Goal: Task Accomplishment & Management: Use online tool/utility

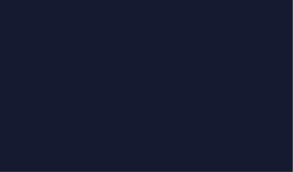
click at [27, 90] on div at bounding box center [146, 86] width 293 height 172
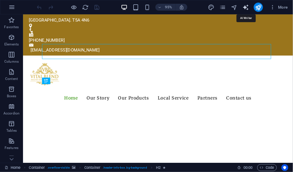
click at [247, 8] on icon "text_generator" at bounding box center [246, 7] width 7 height 7
select select "English"
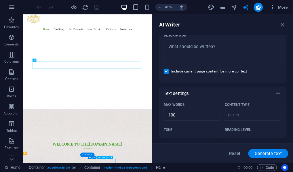
scroll to position [56, 0]
click at [284, 24] on icon "button" at bounding box center [283, 25] width 6 height 6
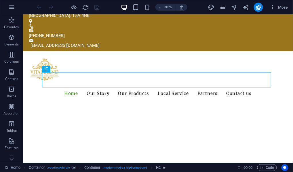
scroll to position [0, 0]
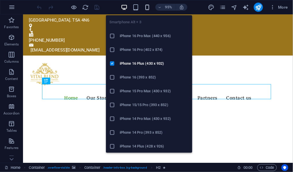
click at [147, 9] on icon "button" at bounding box center [147, 7] width 7 height 7
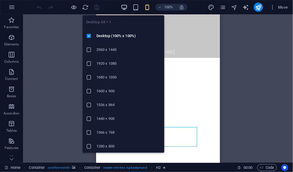
click at [123, 8] on icon "button" at bounding box center [124, 7] width 7 height 7
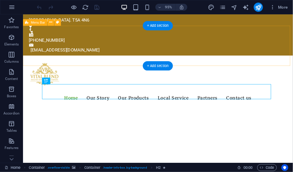
click at [73, 62] on div "Menu Home Our Story Our Products Local Service Partners Contact us" at bounding box center [165, 86] width 284 height 56
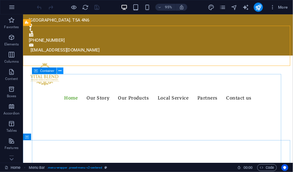
click at [59, 72] on icon at bounding box center [60, 71] width 3 height 6
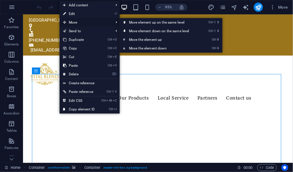
click at [76, 22] on span "Move" at bounding box center [86, 22] width 52 height 9
click at [139, 30] on link "Ctrl ⇧ ⬇ Move element down on the same level" at bounding box center [160, 31] width 81 height 9
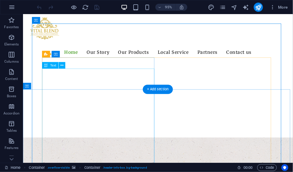
scroll to position [47, 0]
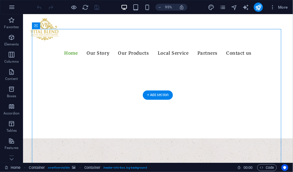
drag, startPoint x: 58, startPoint y: 42, endPoint x: 28, endPoint y: 132, distance: 95.1
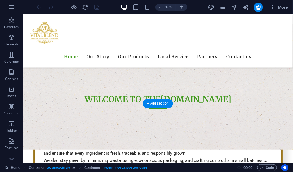
scroll to position [160, 0]
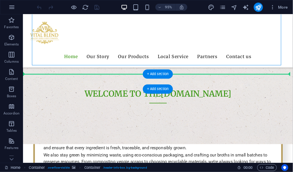
drag, startPoint x: 57, startPoint y: 85, endPoint x: 37, endPoint y: 84, distance: 19.9
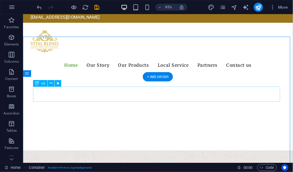
scroll to position [46, 0]
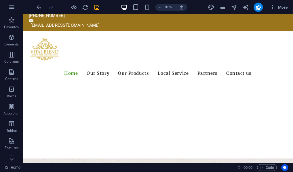
scroll to position [0, 0]
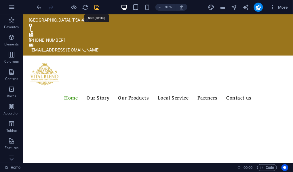
click at [98, 7] on icon "save" at bounding box center [97, 7] width 7 height 7
checkbox input "false"
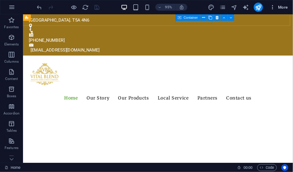
click at [286, 6] on span "More" at bounding box center [279, 7] width 18 height 6
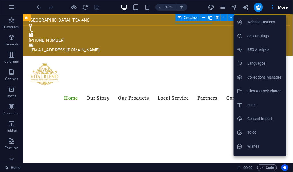
scroll to position [11, 0]
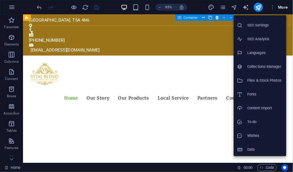
click at [250, 134] on h6 "Wishes" at bounding box center [265, 136] width 35 height 7
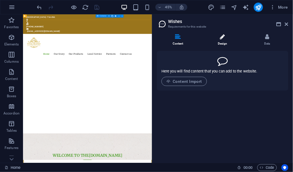
click at [222, 37] on icon at bounding box center [222, 37] width 5 height 6
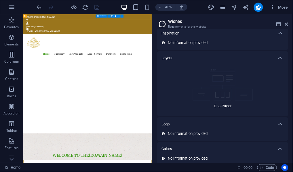
scroll to position [31, 0]
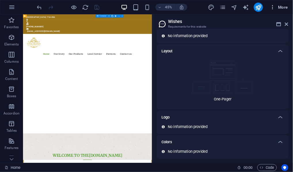
click at [273, 7] on icon "button" at bounding box center [273, 7] width 6 height 6
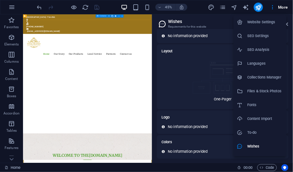
click at [254, 120] on h6 "Content Import" at bounding box center [265, 119] width 35 height 7
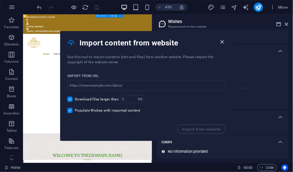
click at [222, 42] on icon "button" at bounding box center [222, 42] width 7 height 7
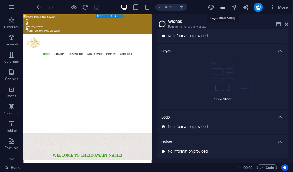
click at [222, 6] on icon "pages" at bounding box center [223, 7] width 7 height 7
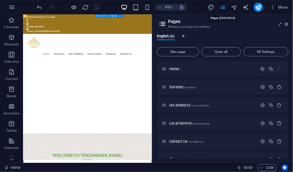
click at [224, 9] on icon "pages" at bounding box center [223, 7] width 7 height 7
click at [214, 6] on icon "design" at bounding box center [211, 7] width 7 height 7
select select "px"
select select "400"
select select "px"
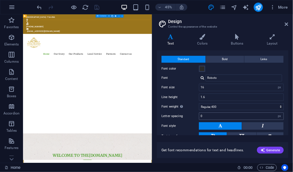
scroll to position [46, 0]
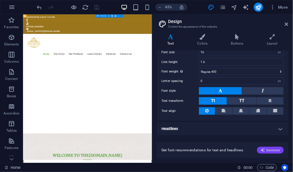
click at [269, 150] on span "Generate" at bounding box center [271, 150] width 20 height 5
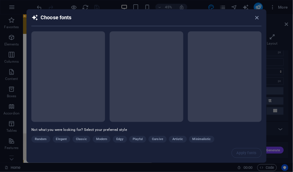
click at [61, 138] on div "Random Elegant Classic Modern Edgy Playful Cursive Artistic Minimalistic Handwr…" at bounding box center [132, 145] width 202 height 18
click at [62, 140] on div "Random Elegant Classic Modern Edgy Playful Cursive Artistic Minimalistic Handwr…" at bounding box center [132, 145] width 202 height 18
click at [143, 45] on span at bounding box center [147, 76] width 74 height 91
click at [256, 17] on icon "button" at bounding box center [257, 17] width 7 height 7
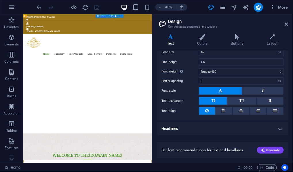
click at [98, 7] on div at bounding box center [68, 7] width 65 height 9
click at [123, 3] on div "45%" at bounding box center [154, 7] width 67 height 9
click at [287, 23] on icon at bounding box center [286, 24] width 3 height 5
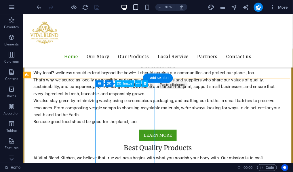
scroll to position [209, 0]
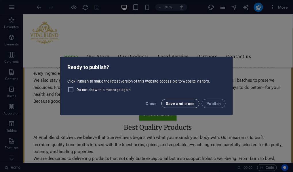
click at [172, 105] on span "Save and close" at bounding box center [180, 103] width 29 height 5
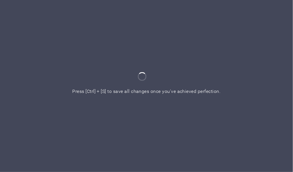
click at [179, 24] on div at bounding box center [146, 86] width 293 height 172
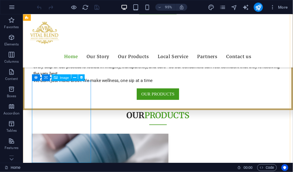
scroll to position [314, 0]
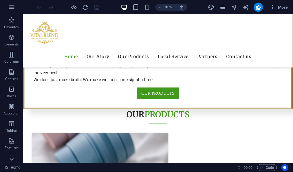
click at [9, 161] on icon at bounding box center [11, 160] width 8 height 8
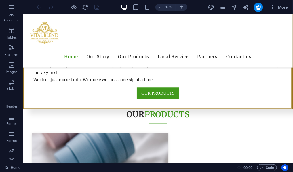
scroll to position [110, 0]
click at [11, 154] on icon "button" at bounding box center [11, 151] width 7 height 7
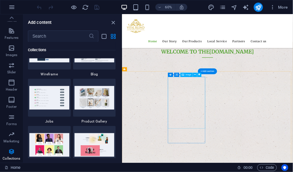
scroll to position [193, 0]
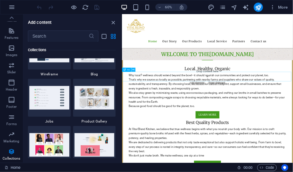
click at [132, 69] on button at bounding box center [134, 70] width 4 height 4
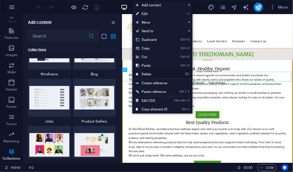
click at [150, 73] on link "⌦ Delete" at bounding box center [152, 74] width 39 height 9
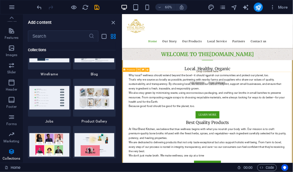
click at [139, 70] on icon at bounding box center [139, 70] width 2 height 4
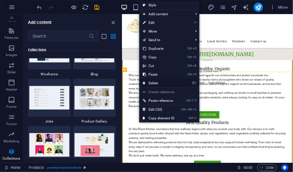
click at [156, 82] on link "⌦ Delete" at bounding box center [158, 83] width 39 height 9
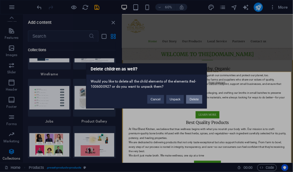
click at [197, 100] on button "Delete" at bounding box center [194, 99] width 16 height 9
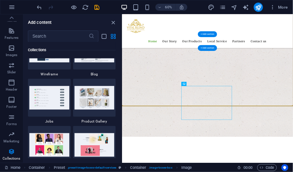
scroll to position [305, 0]
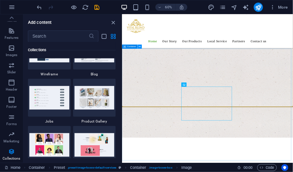
click at [140, 47] on icon at bounding box center [140, 47] width 2 height 4
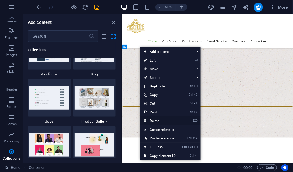
click at [152, 121] on link "⌦ Delete" at bounding box center [160, 121] width 39 height 9
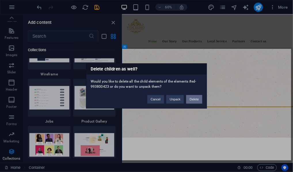
click at [194, 100] on button "Delete" at bounding box center [194, 99] width 16 height 9
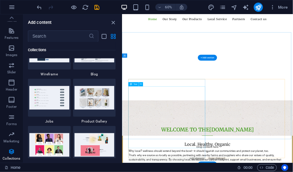
scroll to position [80, 0]
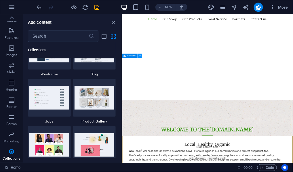
click at [140, 55] on icon at bounding box center [140, 56] width 2 height 4
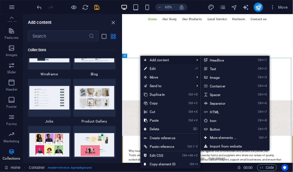
click at [156, 59] on span "Add content" at bounding box center [167, 60] width 52 height 9
click at [216, 85] on link "Ctrl 4 Container" at bounding box center [225, 86] width 48 height 9
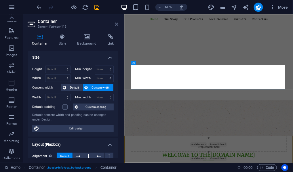
click at [117, 25] on icon at bounding box center [116, 24] width 3 height 5
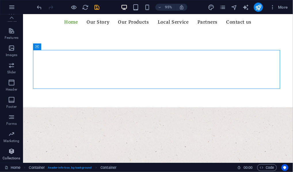
click at [12, 156] on p "Collections" at bounding box center [12, 158] width 18 height 5
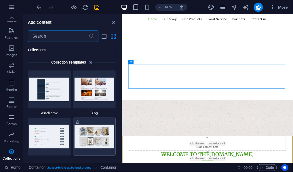
scroll to position [5277, 0]
click at [99, 91] on img at bounding box center [95, 89] width 40 height 23
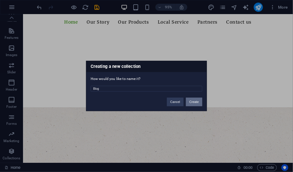
click at [195, 101] on button "Create" at bounding box center [194, 102] width 16 height 9
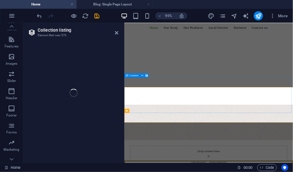
select select
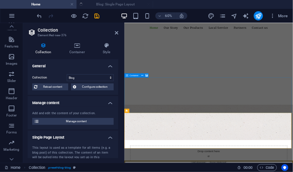
select select "columns.publishing_date_DESC"
select select "columns.status"
select select "columns.publishing_date"
select select "past"
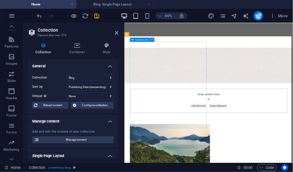
scroll to position [0, 0]
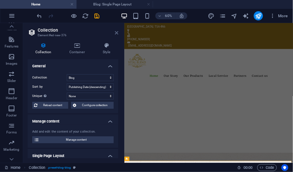
click at [116, 32] on icon at bounding box center [116, 33] width 3 height 5
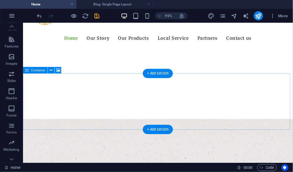
scroll to position [78, 0]
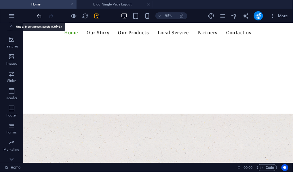
click at [40, 14] on icon "undo" at bounding box center [39, 16] width 7 height 7
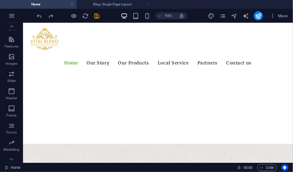
scroll to position [43, 0]
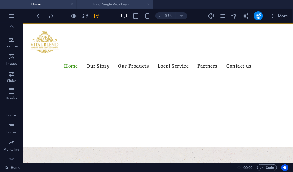
click at [149, 5] on link at bounding box center [148, 4] width 3 height 5
